Goal: Communication & Community: Answer question/provide support

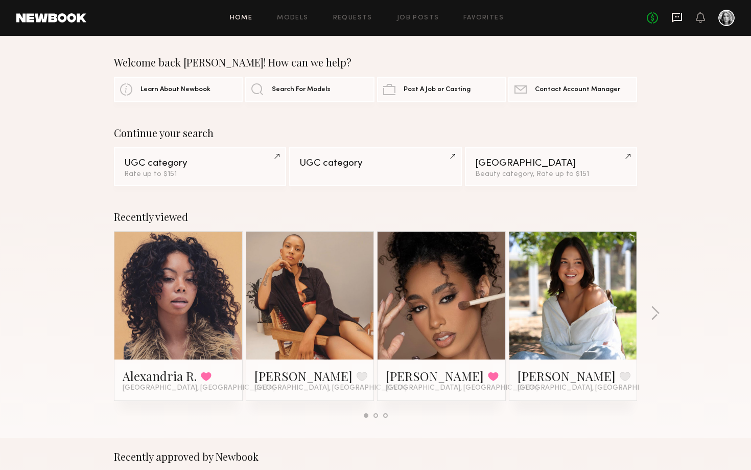
click at [678, 17] on icon at bounding box center [676, 17] width 11 height 11
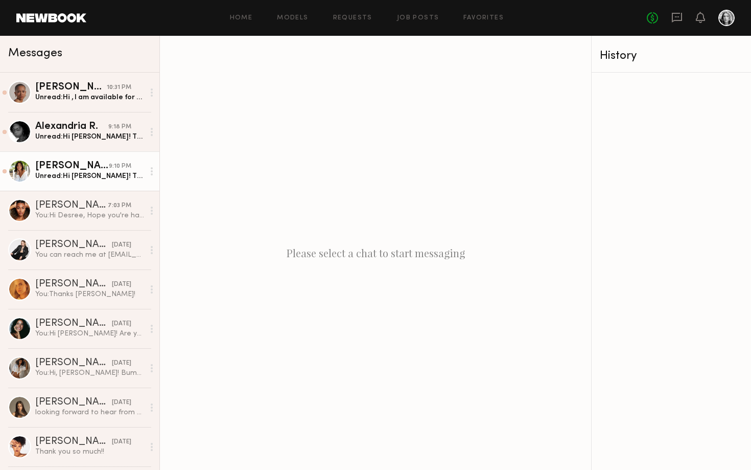
click at [89, 168] on div "AnnaNoel O." at bounding box center [72, 166] width 74 height 10
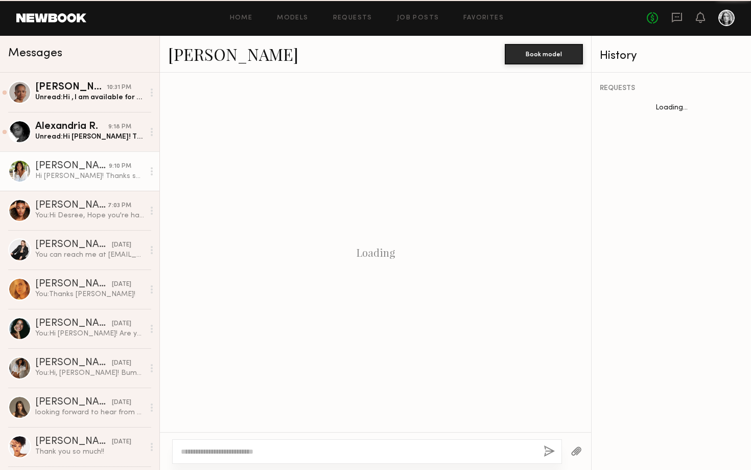
scroll to position [355, 0]
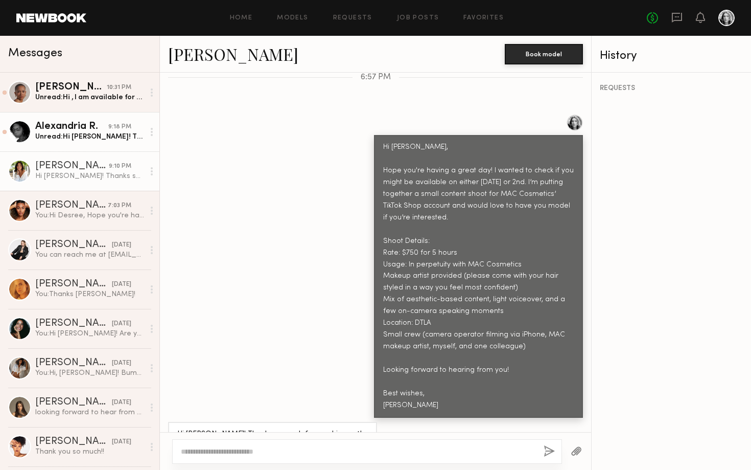
click at [74, 129] on div "Alexandria R." at bounding box center [71, 127] width 73 height 10
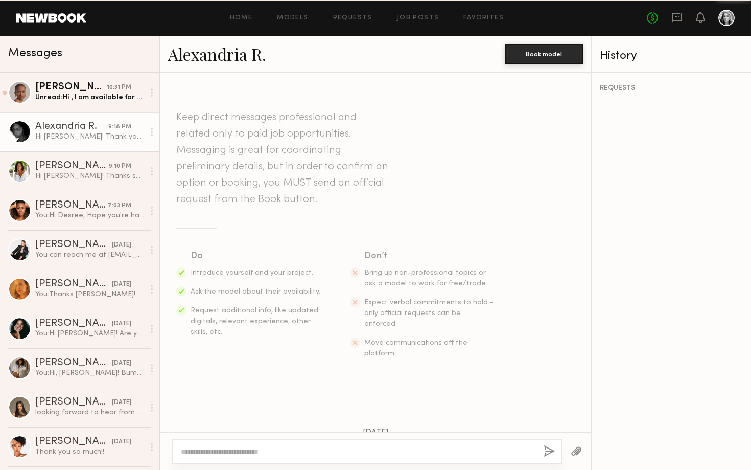
scroll to position [842, 0]
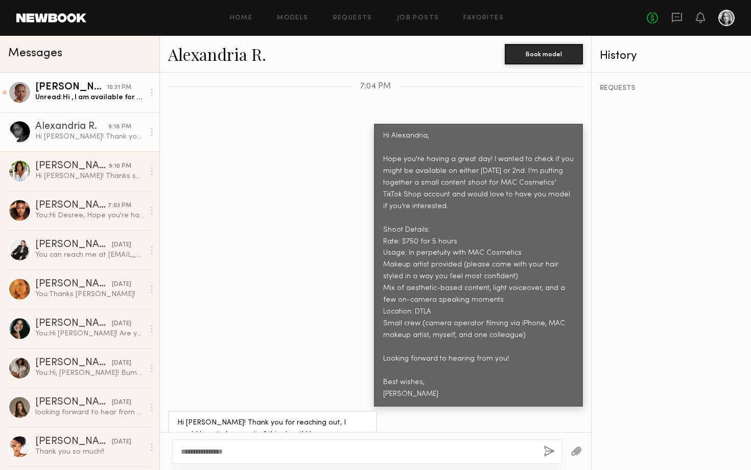
type textarea "**********"
click at [76, 97] on div "Unread: Hi , I am available for the shoot, thank you for thinking of me! I can …" at bounding box center [89, 97] width 109 height 10
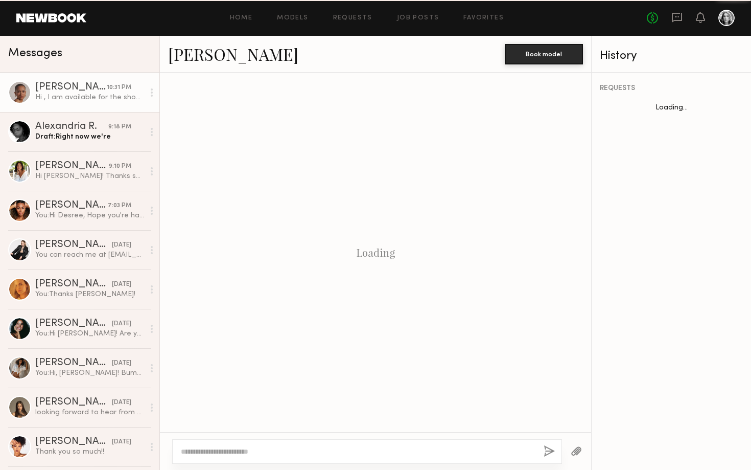
scroll to position [378, 0]
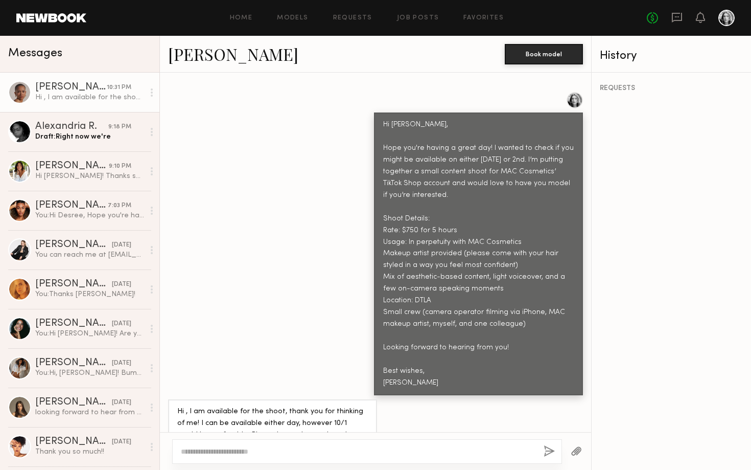
click at [254, 452] on textarea at bounding box center [358, 451] width 355 height 10
type textarea "*"
type textarea "*********"
drag, startPoint x: 256, startPoint y: 453, endPoint x: 100, endPoint y: 446, distance: 156.5
click at [100, 446] on div "Messages Amanya M. 10:31 PM Hi , I am available for the shoot, thank you for th…" at bounding box center [375, 253] width 751 height 434
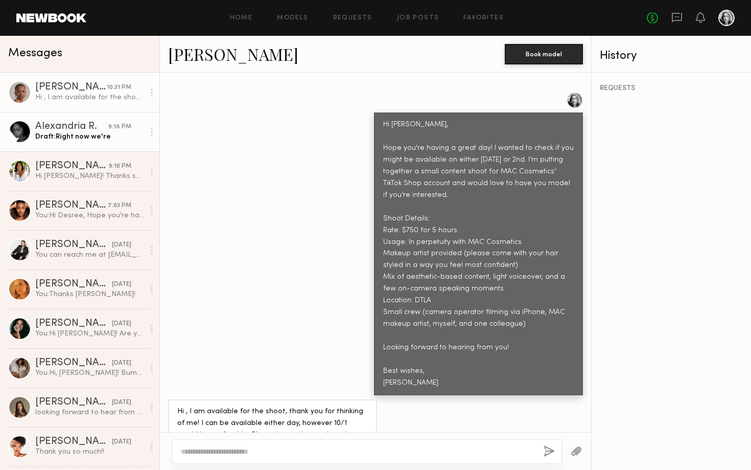
click at [71, 137] on div "Draft: Right now we're" at bounding box center [89, 137] width 109 height 10
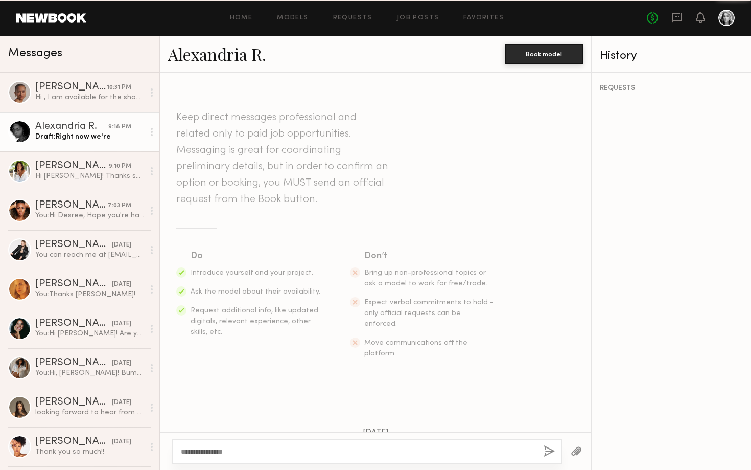
scroll to position [842, 0]
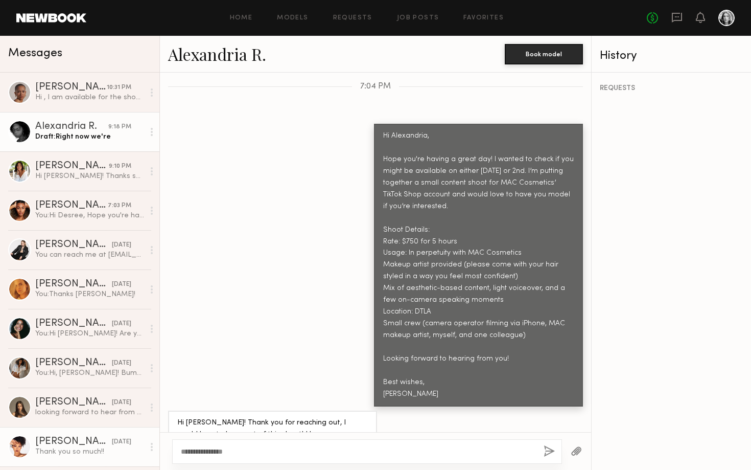
drag, startPoint x: 240, startPoint y: 449, endPoint x: 117, endPoint y: 433, distance: 124.2
click at [117, 433] on div "Messages Amanya M. 10:31 PM Hi , I am available for the shoot, thank you for th…" at bounding box center [375, 253] width 751 height 434
click at [101, 130] on div "Alexandria R." at bounding box center [71, 127] width 73 height 10
click at [242, 457] on div at bounding box center [367, 451] width 390 height 25
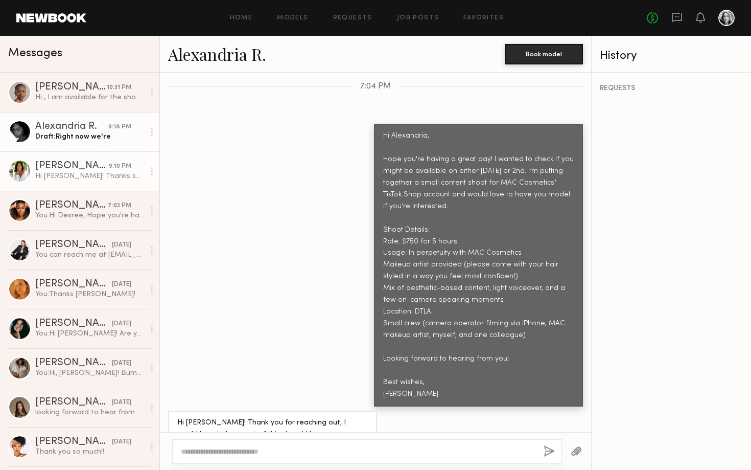
click at [51, 175] on div "Hi Monty! Thanks so much for reaching out! I’d absolutely love to work together…" at bounding box center [89, 176] width 109 height 10
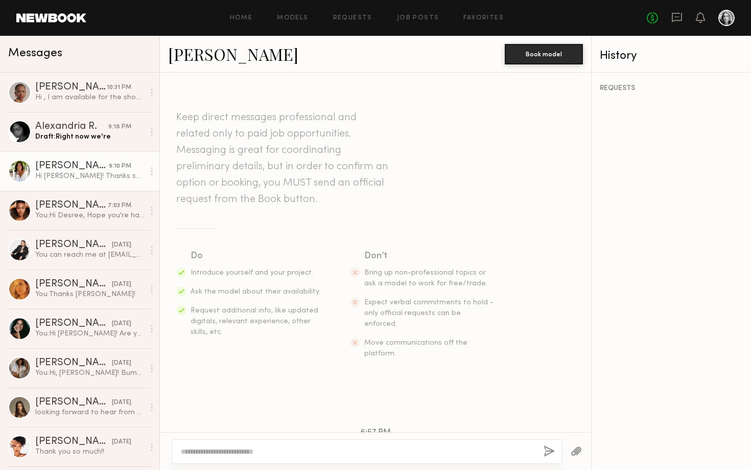
scroll to position [355, 0]
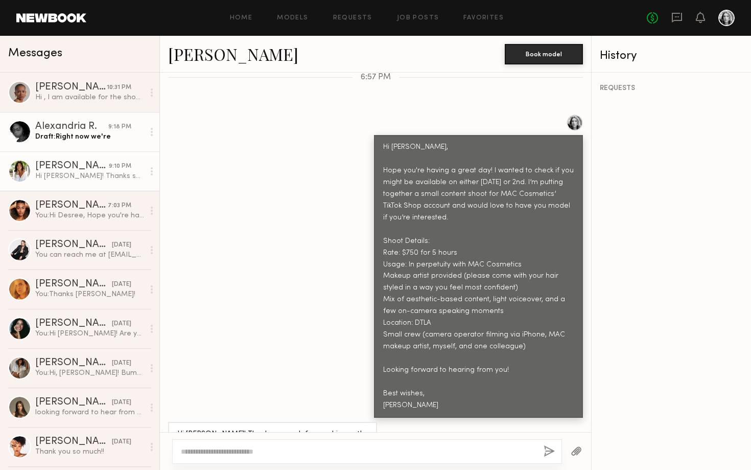
click at [42, 131] on div "Alexandria R." at bounding box center [71, 127] width 73 height 10
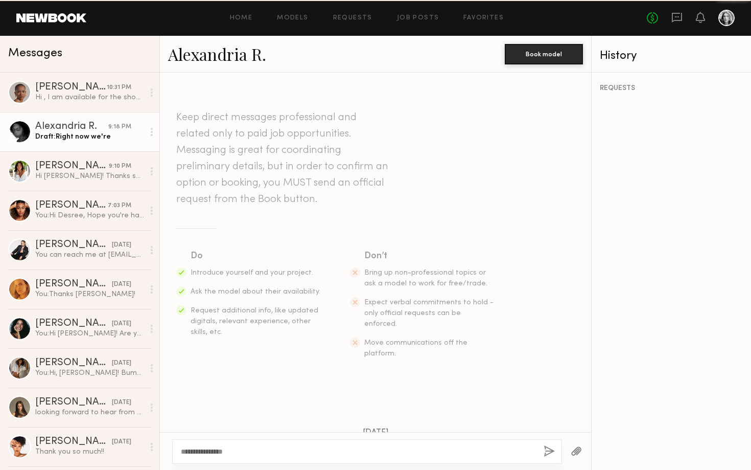
scroll to position [842, 0]
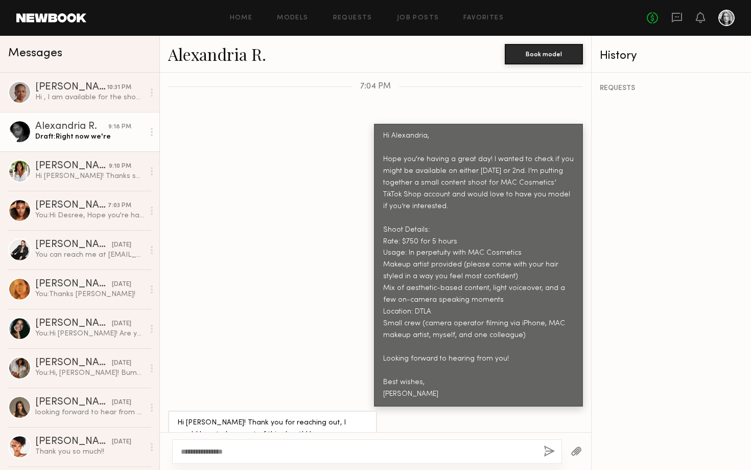
drag, startPoint x: 243, startPoint y: 455, endPoint x: 179, endPoint y: 446, distance: 64.5
click at [179, 446] on div "**********" at bounding box center [367, 451] width 390 height 25
click at [70, 99] on div "Hi , I am available for the shoot, thank you for thinking of me! I can be avail…" at bounding box center [89, 97] width 109 height 10
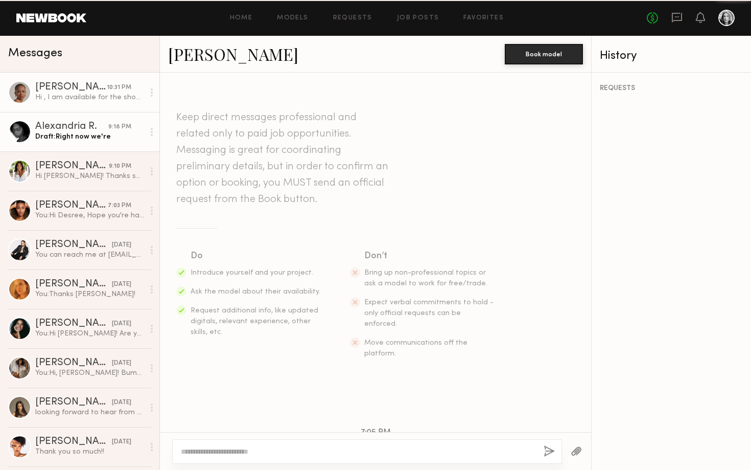
scroll to position [378, 0]
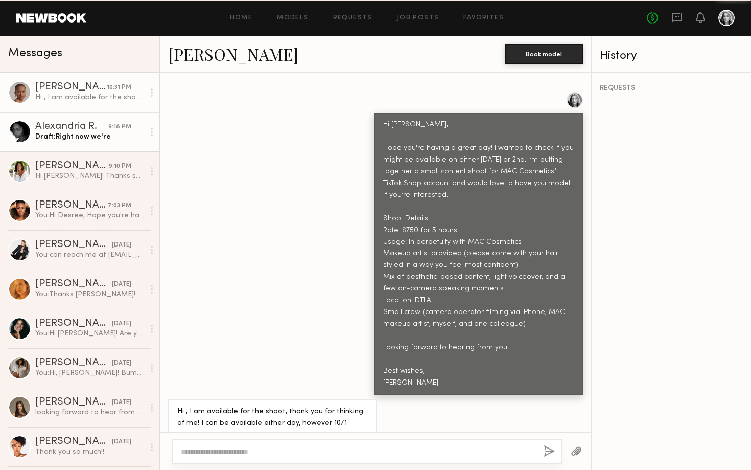
click at [74, 138] on div "Draft: Right now we're" at bounding box center [89, 137] width 109 height 10
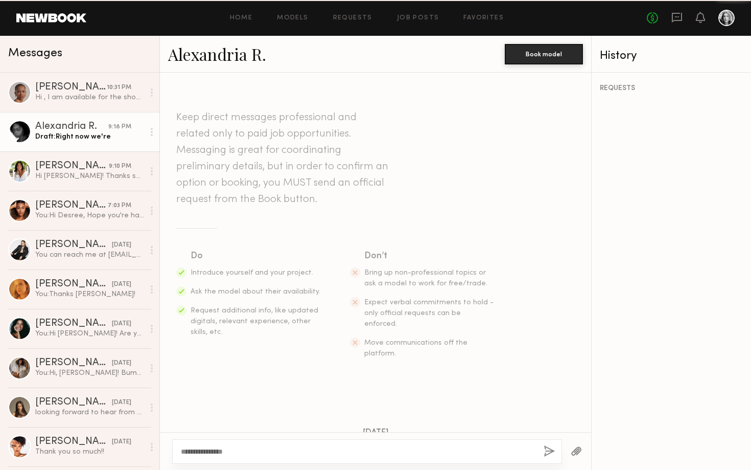
scroll to position [842, 0]
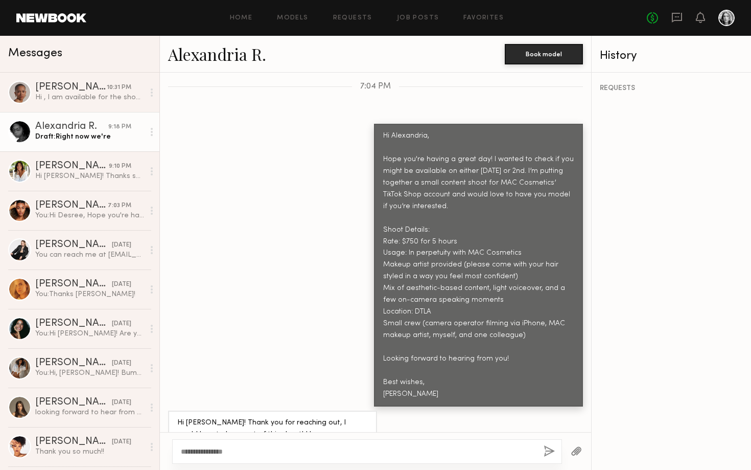
drag, startPoint x: 243, startPoint y: 459, endPoint x: 206, endPoint y: 450, distance: 37.4
click at [204, 450] on div "**********" at bounding box center [367, 451] width 390 height 25
drag, startPoint x: 242, startPoint y: 450, endPoint x: 122, endPoint y: 438, distance: 120.1
click at [122, 438] on div "Messages Amanya M. 10:31 PM Hi , I am available for the shoot, thank you for th…" at bounding box center [375, 253] width 751 height 434
click at [105, 200] on link "Desree H. 7:03 PM You: Hi Desree, Hope you're having a great day! I wanted to c…" at bounding box center [79, 210] width 159 height 39
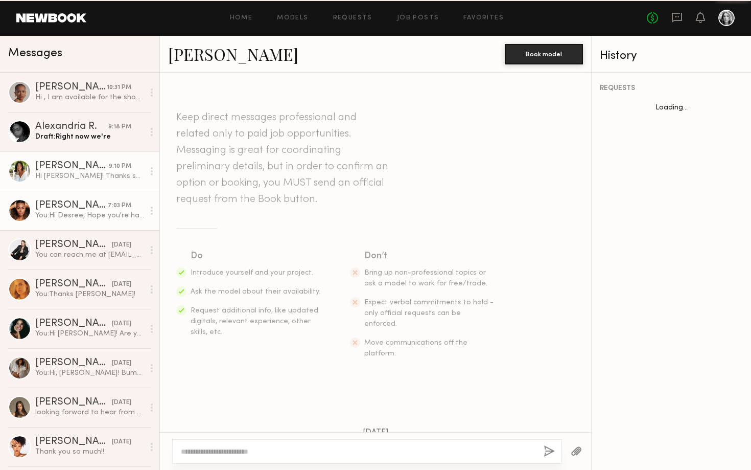
scroll to position [757, 0]
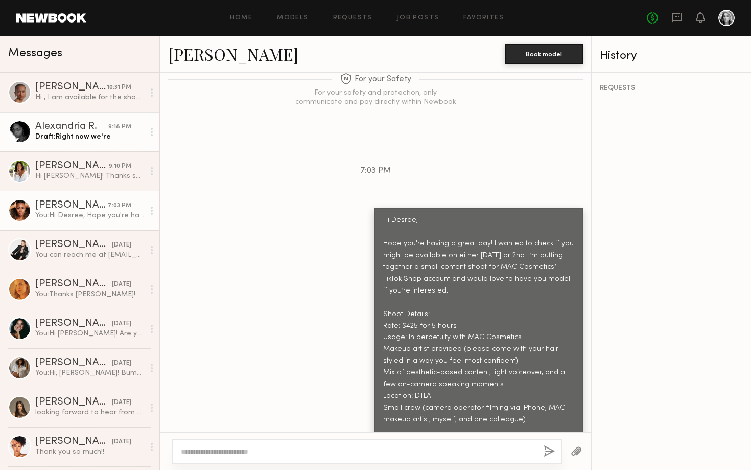
click at [154, 133] on div at bounding box center [151, 132] width 15 height 20
click at [128, 158] on div "Mark unread" at bounding box center [122, 152] width 74 height 23
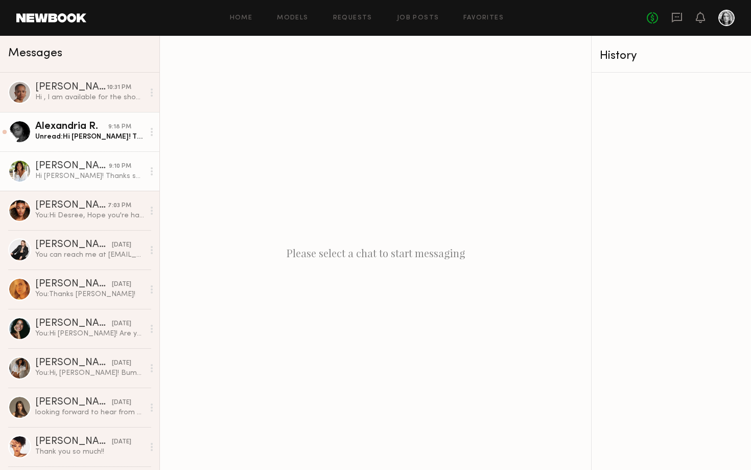
click at [151, 172] on icon at bounding box center [152, 171] width 2 height 8
click at [141, 194] on div "Mark unread" at bounding box center [122, 191] width 74 height 23
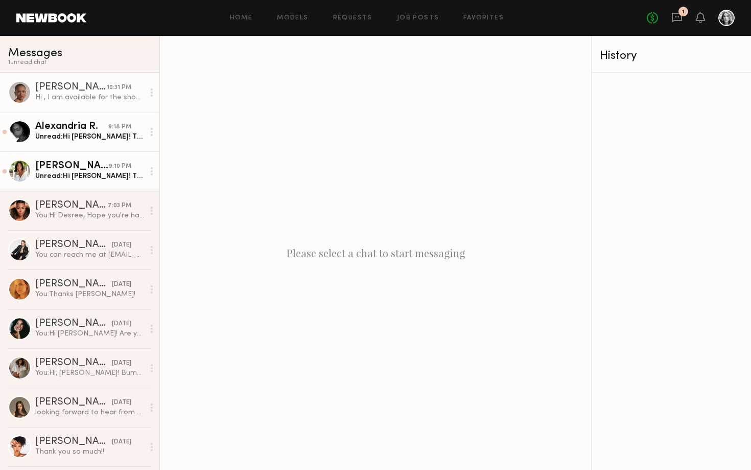
click at [151, 96] on icon at bounding box center [152, 92] width 2 height 8
click at [135, 116] on div "Mark unread" at bounding box center [122, 112] width 74 height 23
